Goal: Transaction & Acquisition: Purchase product/service

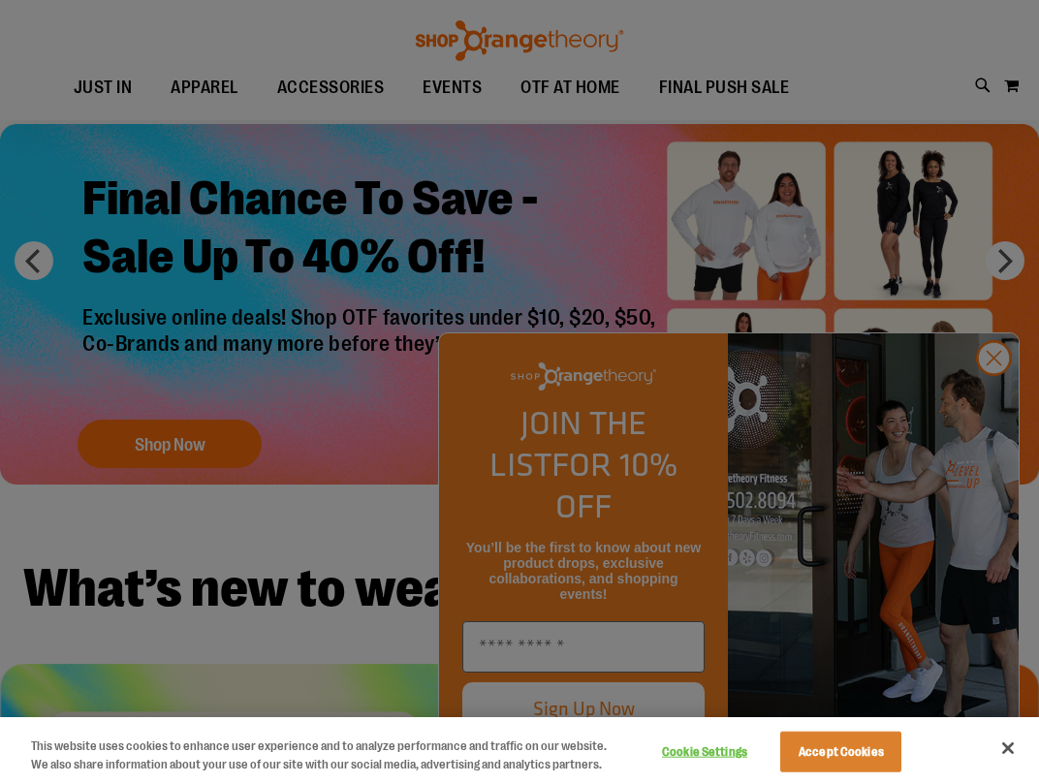
scroll to position [80, 0]
click at [981, 381] on div at bounding box center [519, 392] width 1039 height 784
click at [993, 400] on div at bounding box center [519, 392] width 1039 height 784
click at [859, 758] on button "Accept Cookies" at bounding box center [840, 752] width 121 height 41
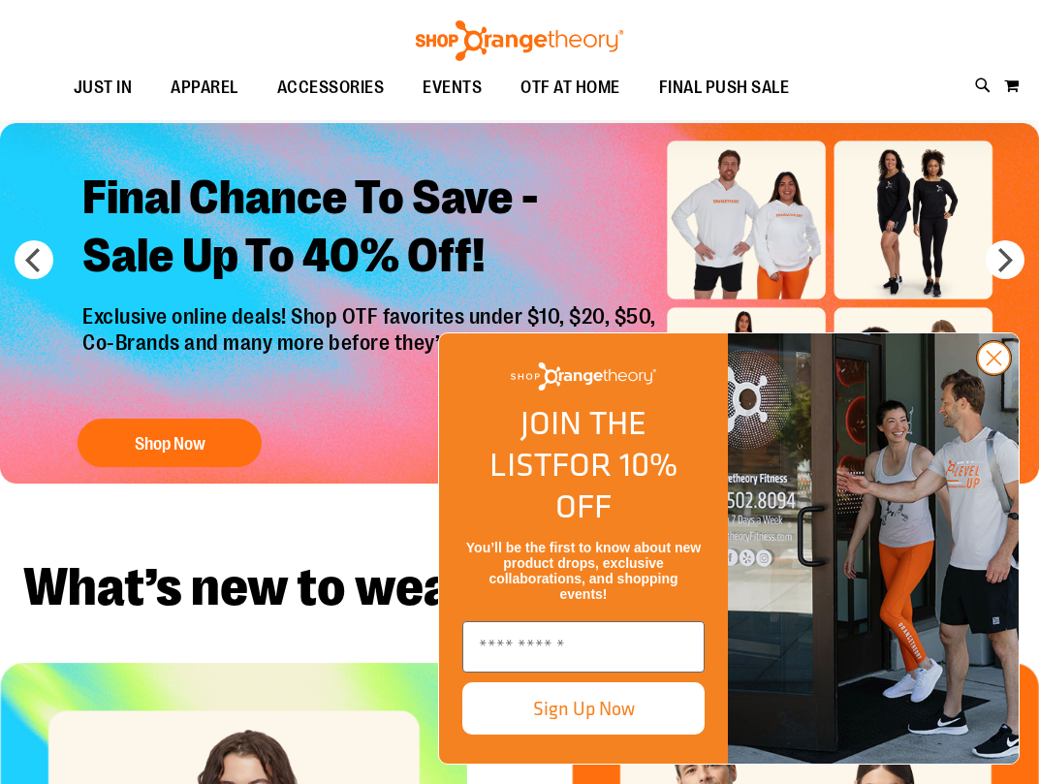
click at [998, 375] on icon "Close dialog" at bounding box center [994, 358] width 34 height 34
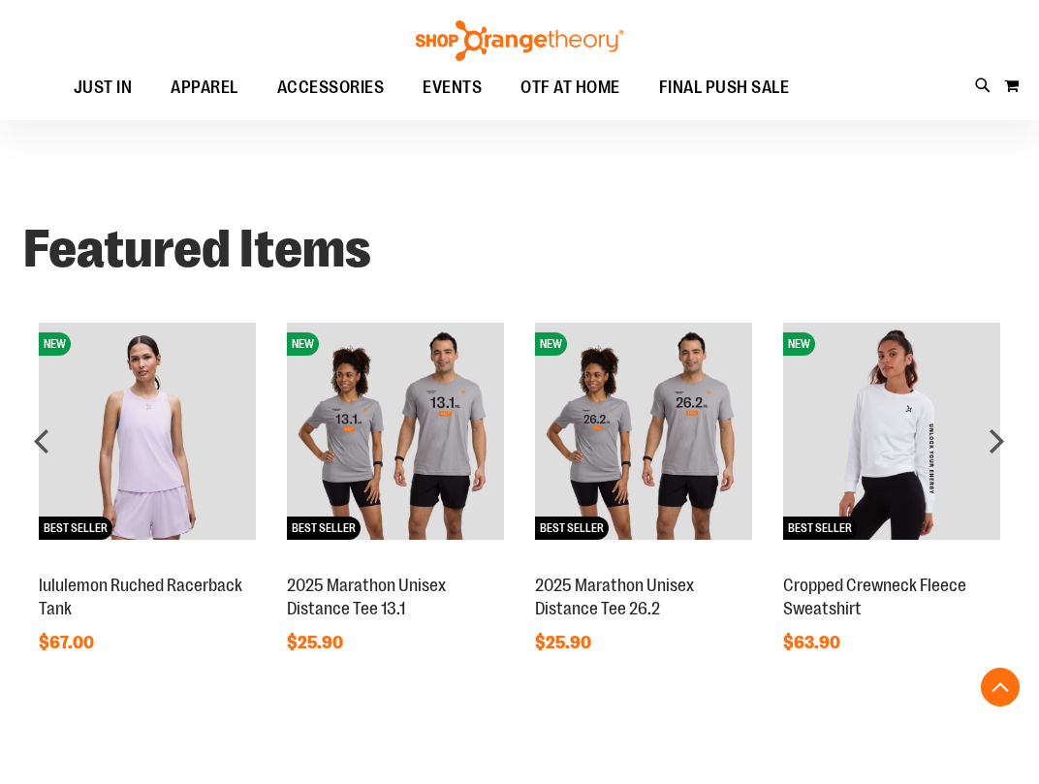
scroll to position [1154, 0]
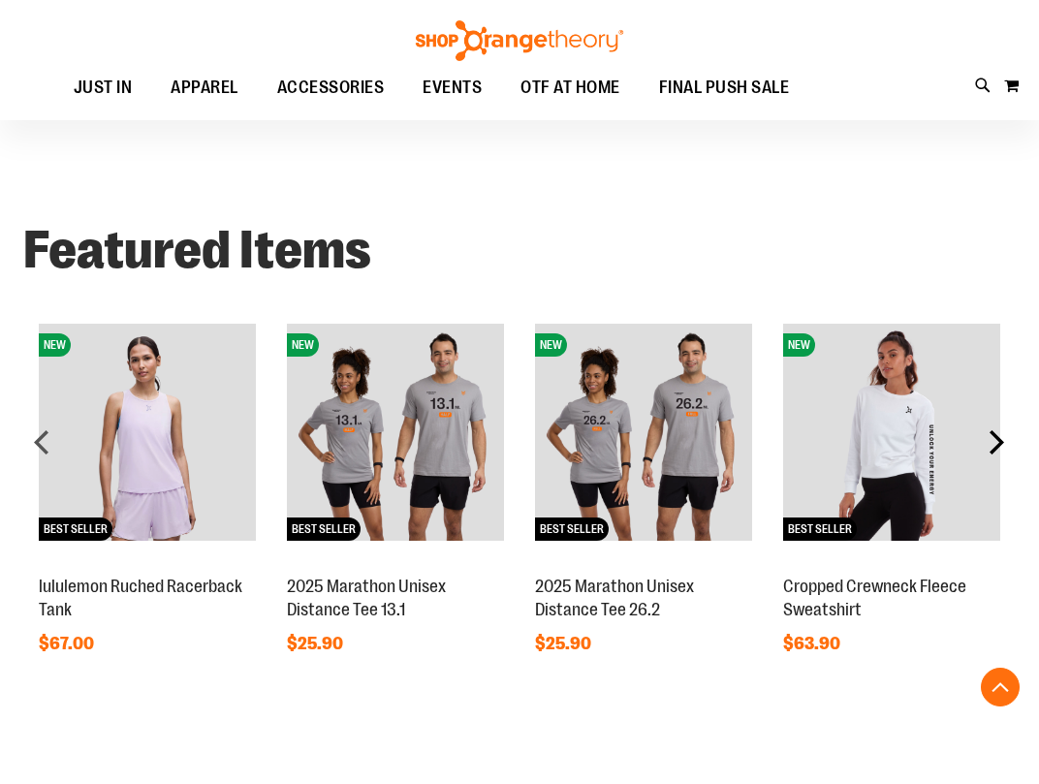
click at [994, 443] on div "next" at bounding box center [996, 442] width 39 height 39
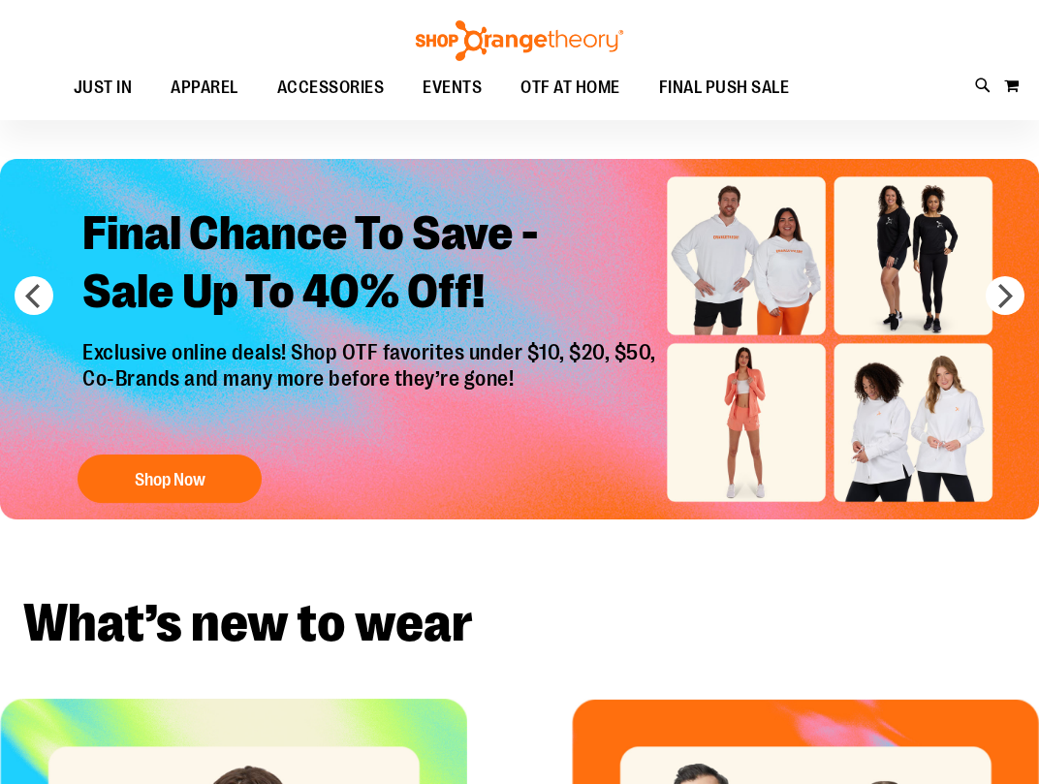
scroll to position [0, 0]
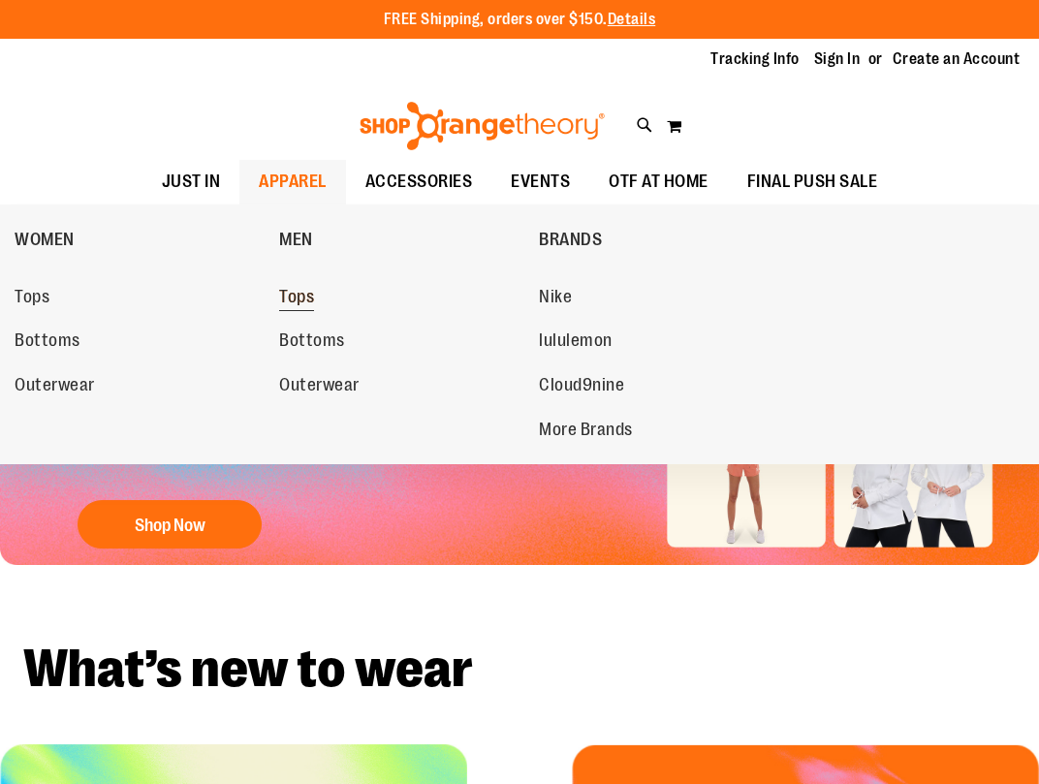
click at [308, 297] on span "Tops" at bounding box center [296, 299] width 35 height 24
click at [303, 238] on span "MEN" at bounding box center [296, 242] width 34 height 24
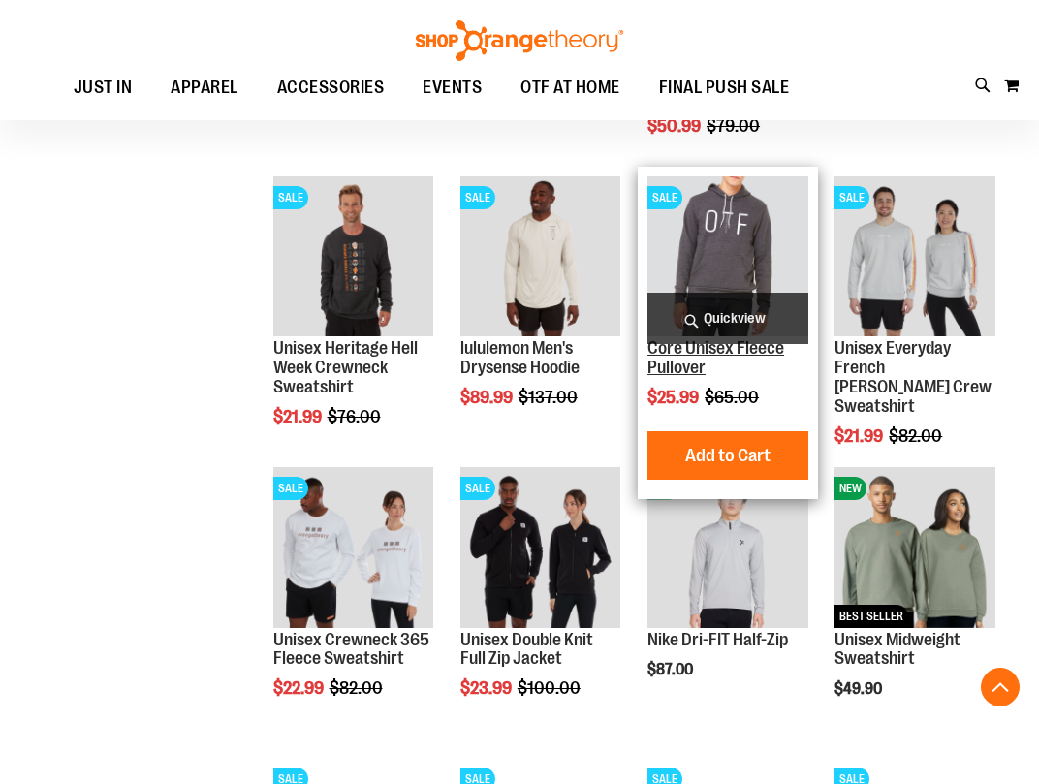
scroll to position [1163, 0]
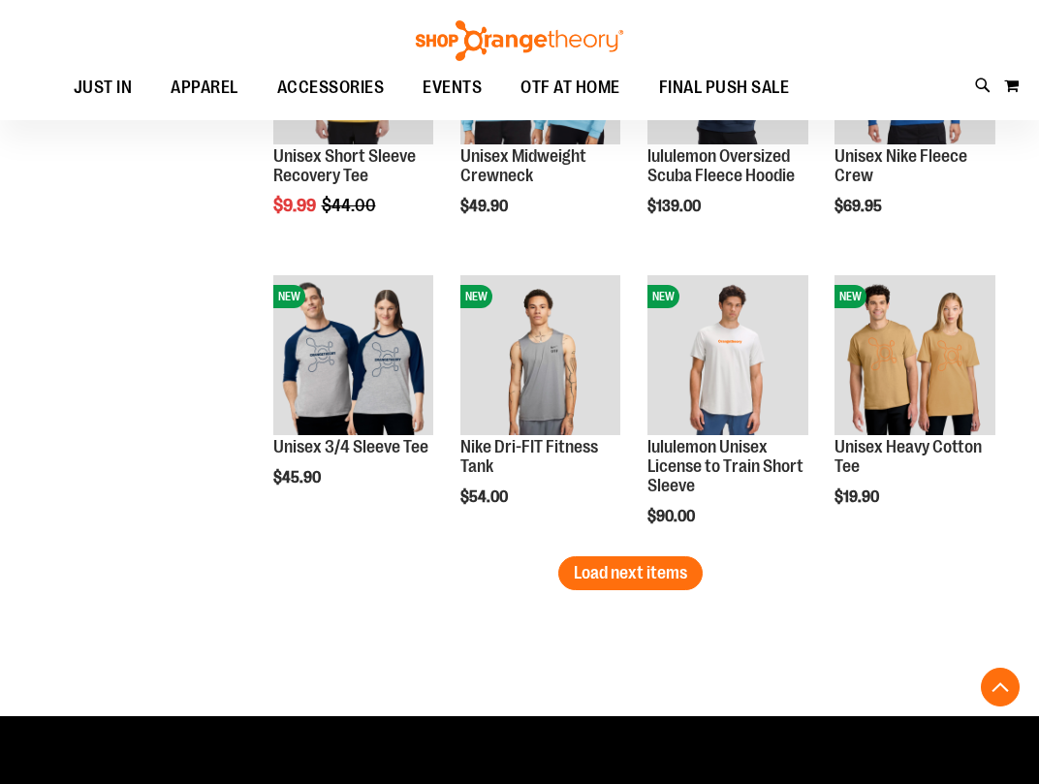
scroll to position [2439, 0]
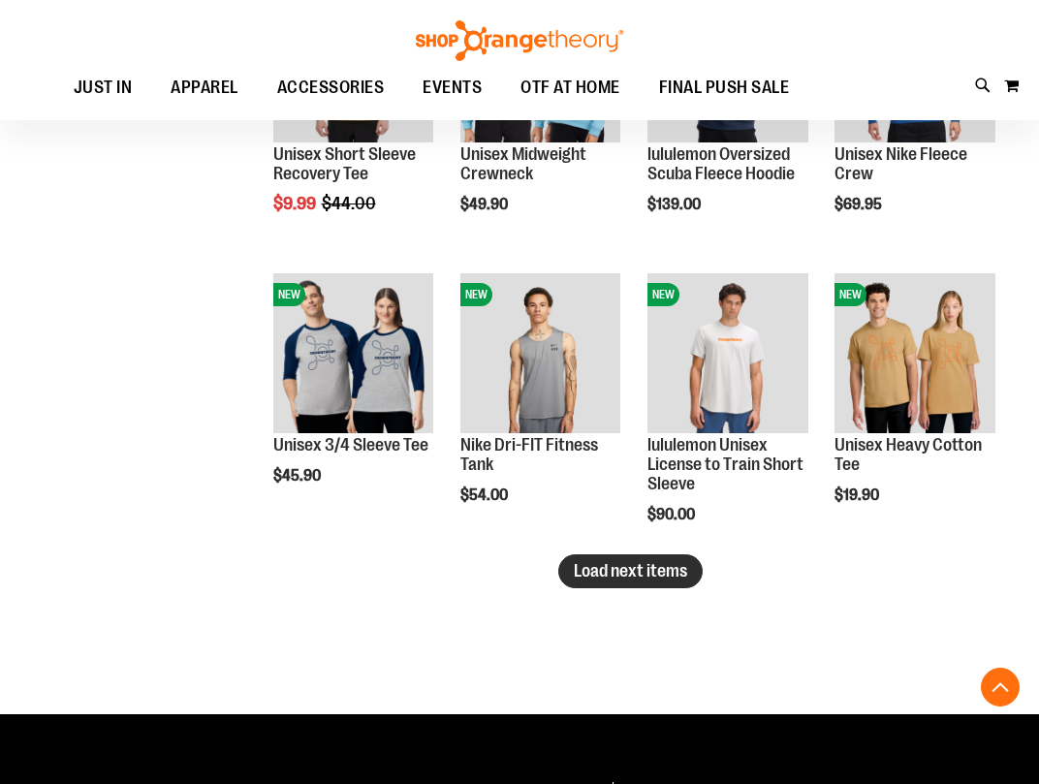
click at [619, 570] on span "Load next items" at bounding box center [630, 570] width 113 height 19
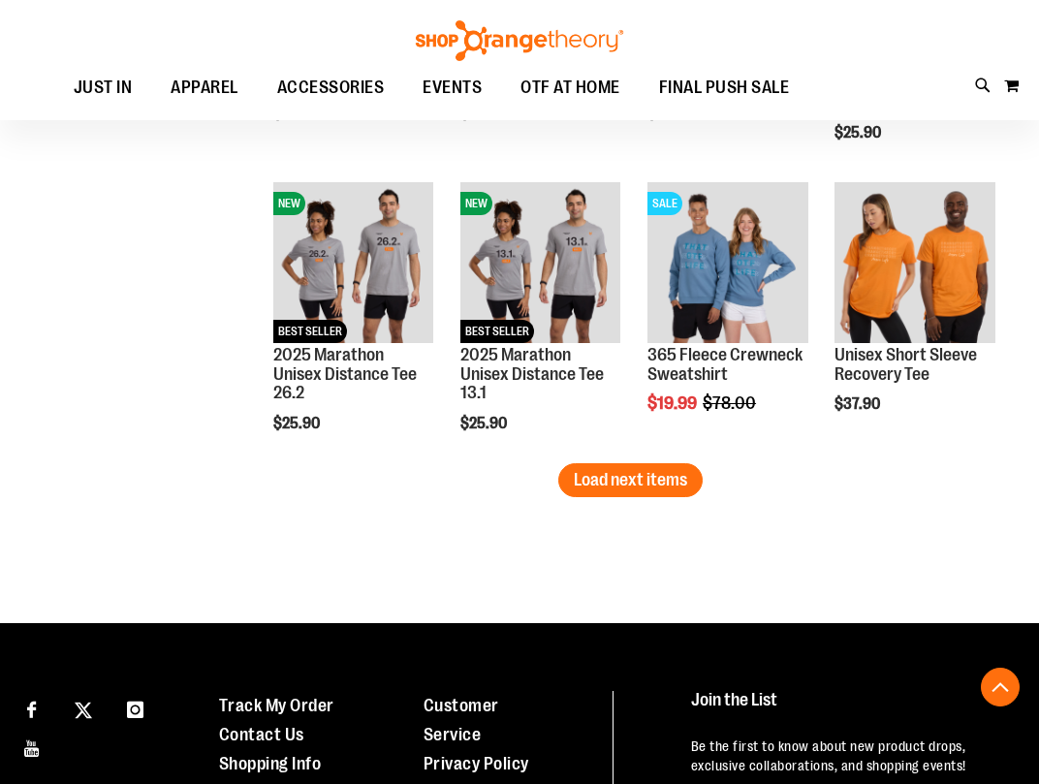
scroll to position [3408, 0]
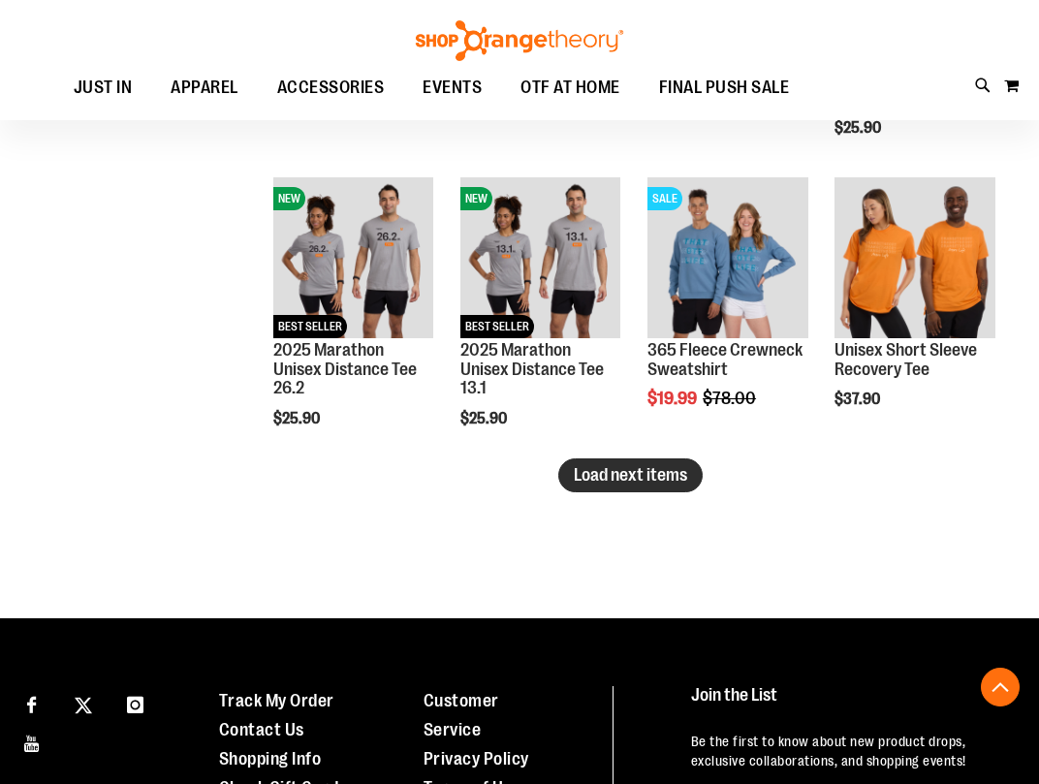
click at [668, 484] on span "Load next items" at bounding box center [630, 474] width 113 height 19
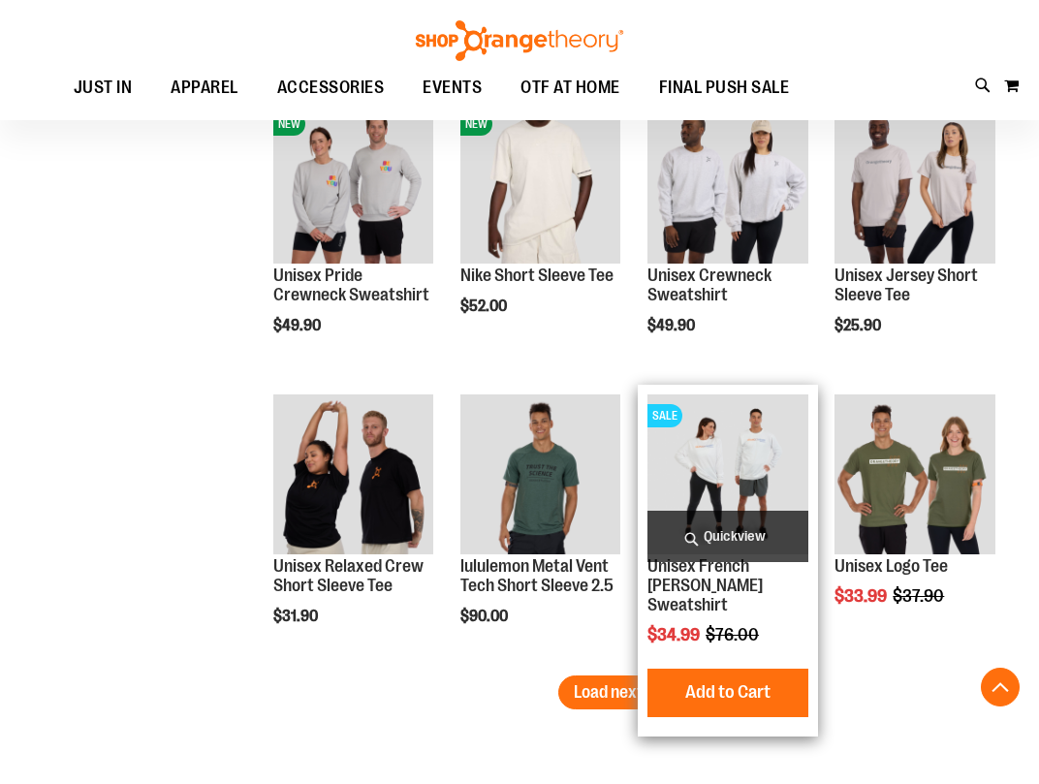
scroll to position [4065, 0]
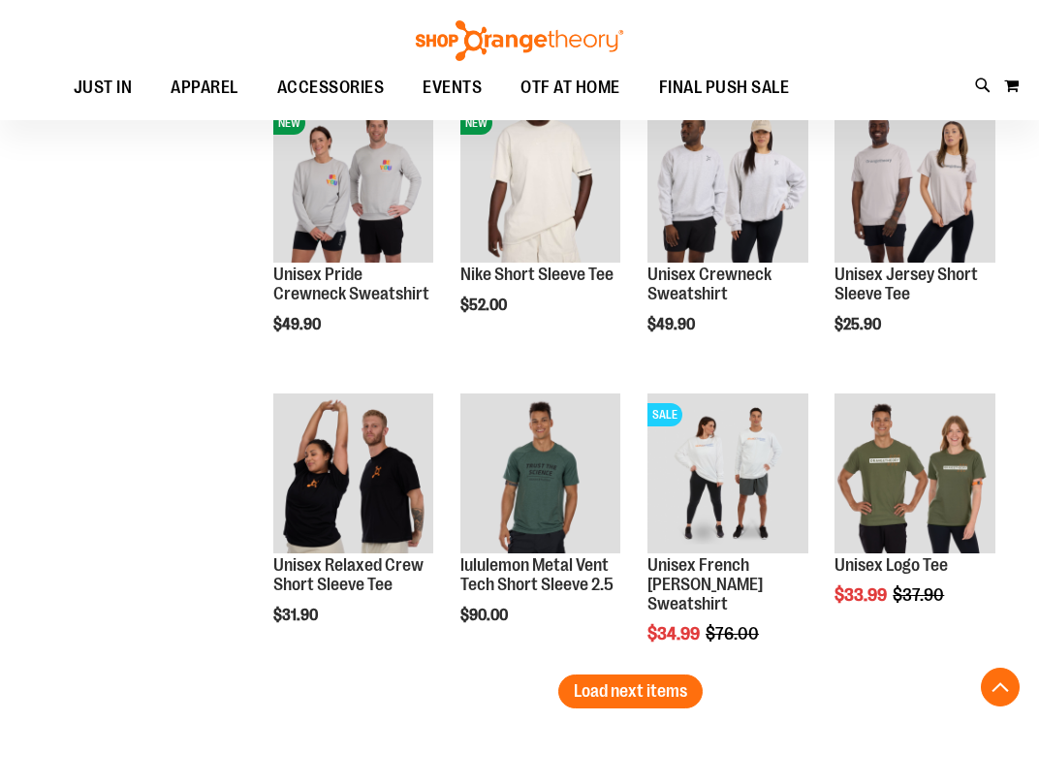
click at [599, 694] on span "Load next items" at bounding box center [630, 691] width 113 height 19
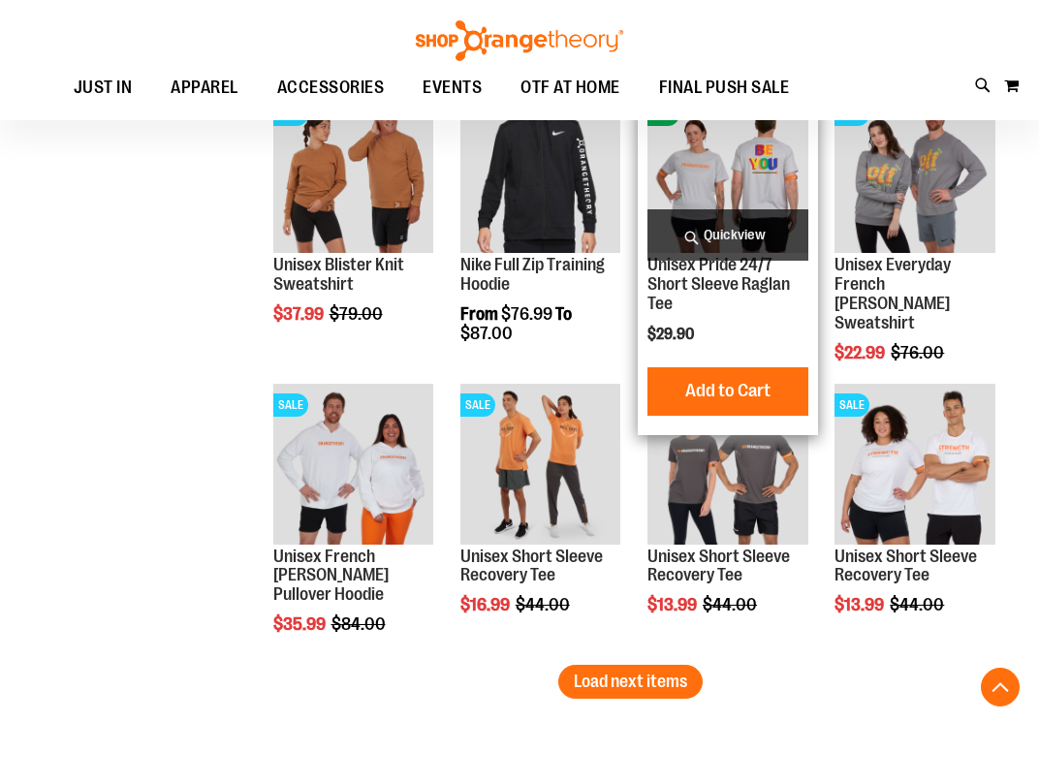
scroll to position [4923, 0]
